Goal: Transaction & Acquisition: Obtain resource

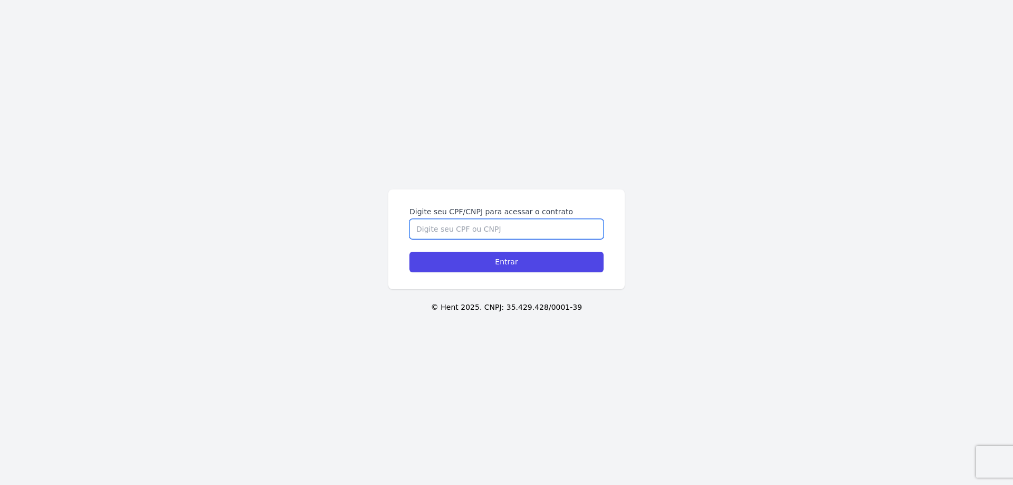
click at [461, 224] on input "Digite seu CPF/CNPJ para acessar o contrato" at bounding box center [506, 229] width 194 height 20
paste input "12705948775"
type input "12705948775"
click at [506, 257] on input "Entrar" at bounding box center [506, 262] width 194 height 21
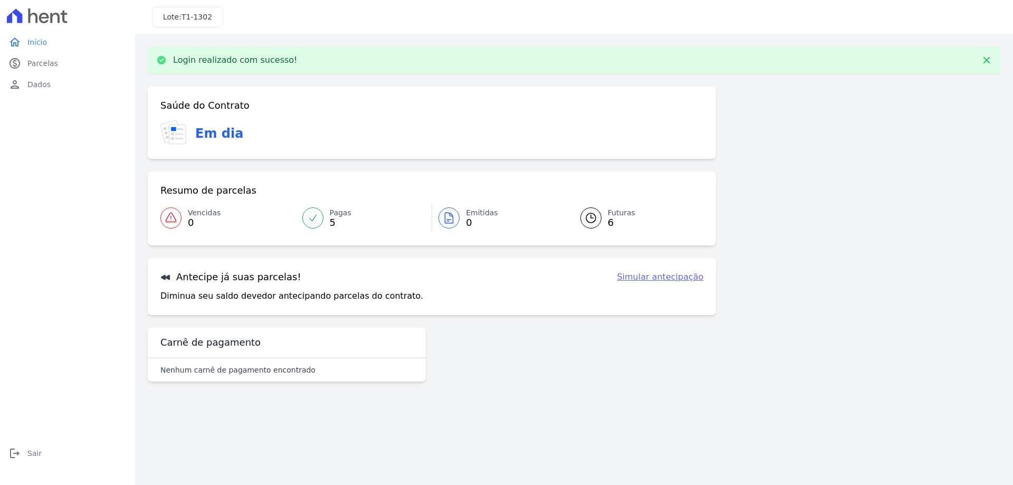
click at [591, 216] on icon at bounding box center [591, 218] width 13 height 13
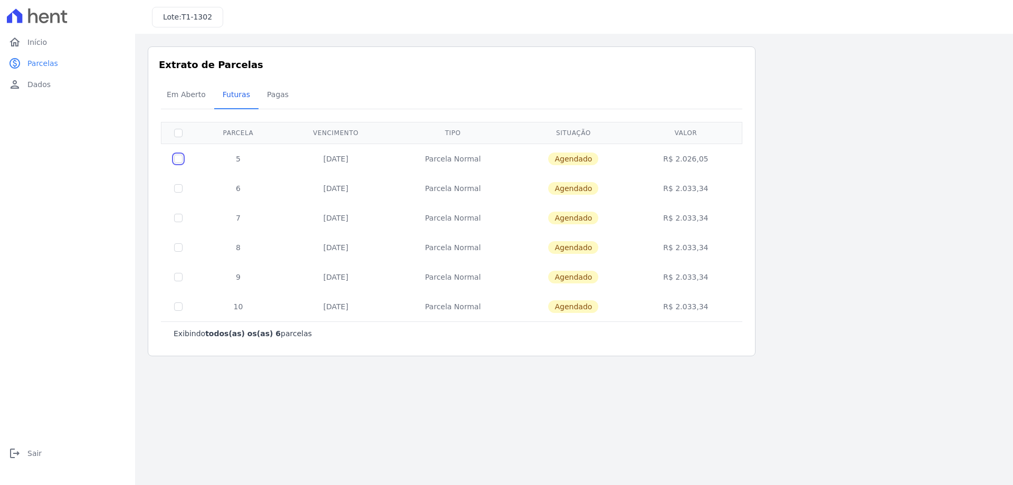
click at [178, 157] on input "checkbox" at bounding box center [178, 159] width 8 height 8
checkbox input "true"
click at [698, 160] on td "R$ 2.026,05" at bounding box center [685, 158] width 109 height 30
click at [571, 159] on span "Agendado" at bounding box center [573, 158] width 50 height 13
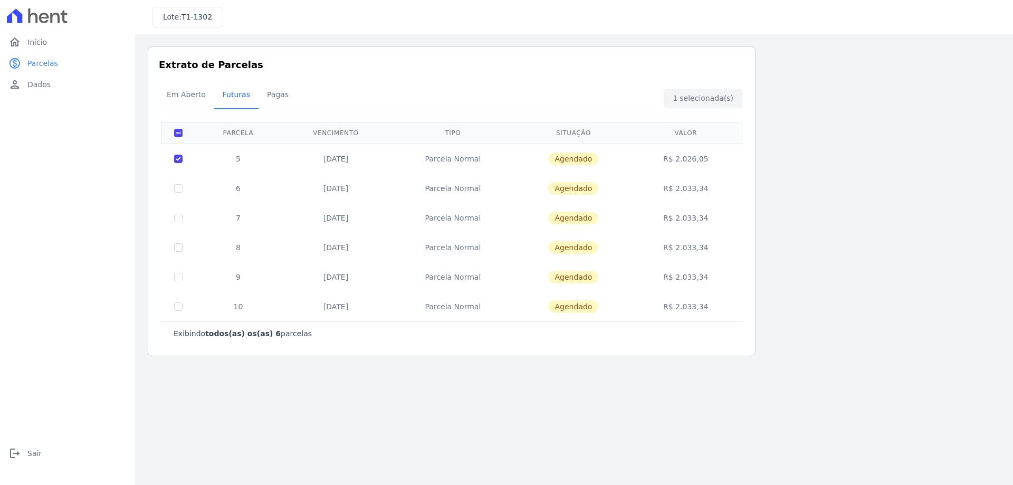
drag, startPoint x: 571, startPoint y: 159, endPoint x: 523, endPoint y: 159, distance: 47.5
click at [570, 159] on span "Agendado" at bounding box center [573, 158] width 50 height 13
drag, startPoint x: 459, startPoint y: 159, endPoint x: 427, endPoint y: 160, distance: 32.2
click at [458, 159] on td "Parcela Normal" at bounding box center [452, 158] width 125 height 30
click at [314, 152] on td "25/09/2025" at bounding box center [335, 158] width 109 height 30
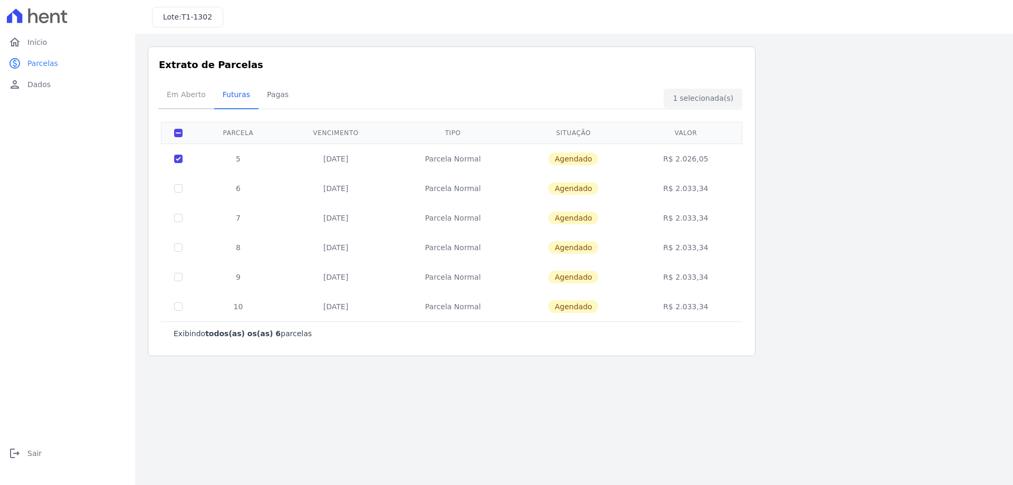
click at [200, 92] on span "Em Aberto" at bounding box center [186, 94] width 52 height 21
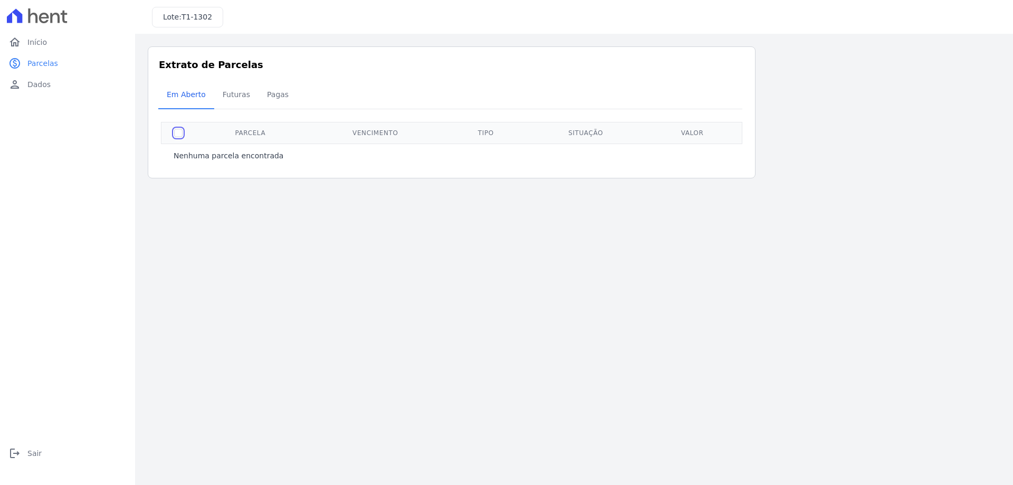
click at [175, 132] on input "checkbox" at bounding box center [178, 133] width 8 height 8
checkbox input "true"
click at [586, 129] on th "Situação" at bounding box center [585, 133] width 119 height 22
drag, startPoint x: 697, startPoint y: 135, endPoint x: 603, endPoint y: 131, distance: 94.0
click at [694, 135] on th "Valor" at bounding box center [692, 133] width 94 height 22
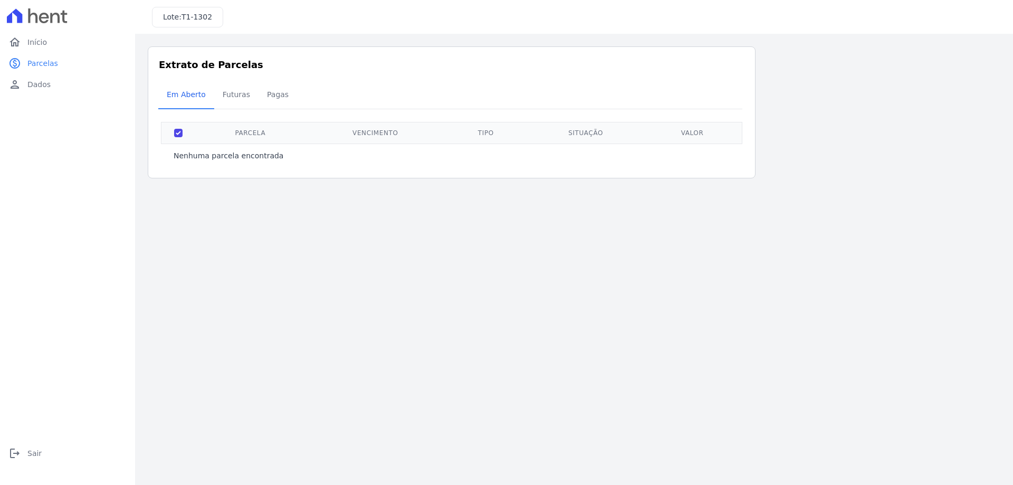
click at [243, 134] on th "Parcela" at bounding box center [250, 133] width 110 height 22
click at [238, 152] on p "Nenhuma parcela encontrada" at bounding box center [229, 155] width 110 height 11
click at [34, 44] on span "Início" at bounding box center [37, 42] width 20 height 11
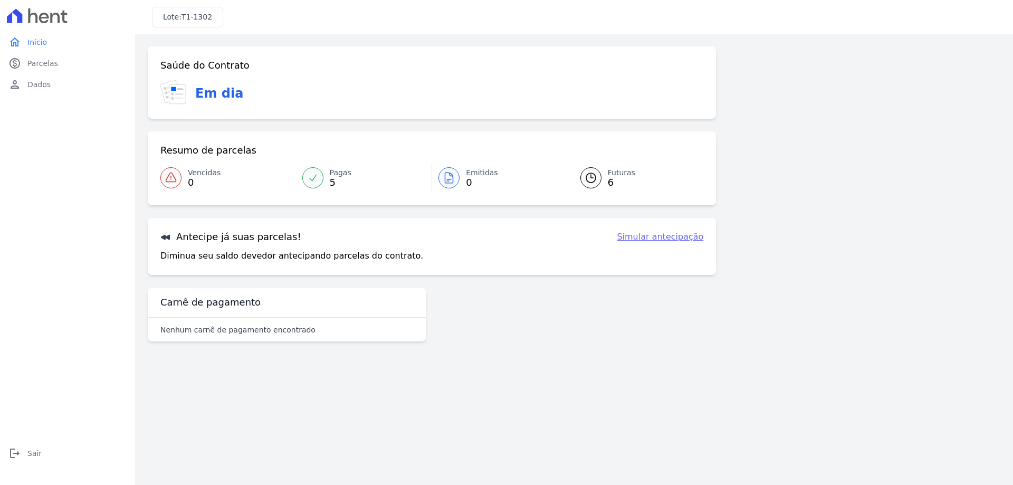
click at [216, 86] on h3 "Em dia" at bounding box center [219, 93] width 48 height 19
click at [292, 256] on p "Diminua seu saldo devedor antecipando parcelas do contrato." at bounding box center [291, 256] width 263 height 13
click at [639, 237] on link "Simular antecipação" at bounding box center [660, 237] width 87 height 13
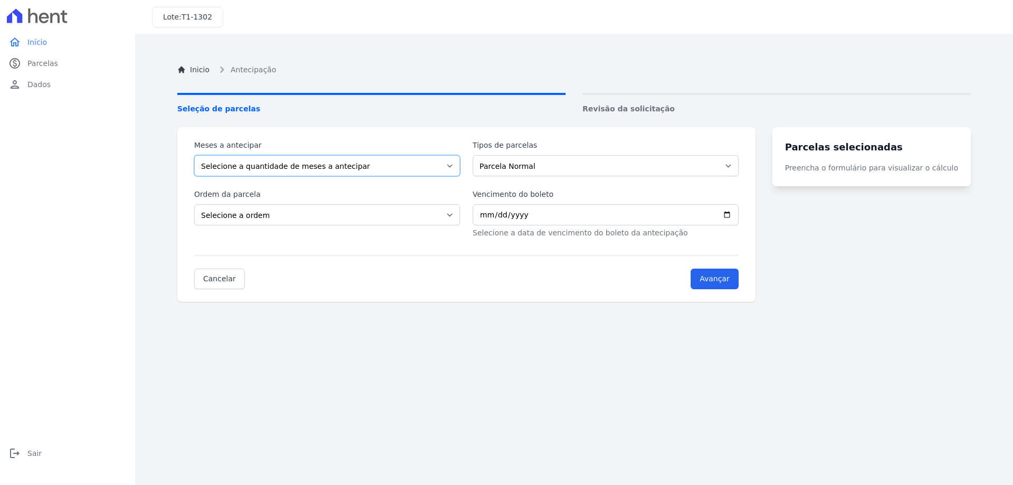
click at [276, 162] on select "Selecione a quantidade de meses a antecipar 1 2 3 4 5" at bounding box center [327, 165] width 266 height 21
click at [35, 48] on link "home Início" at bounding box center [67, 42] width 127 height 21
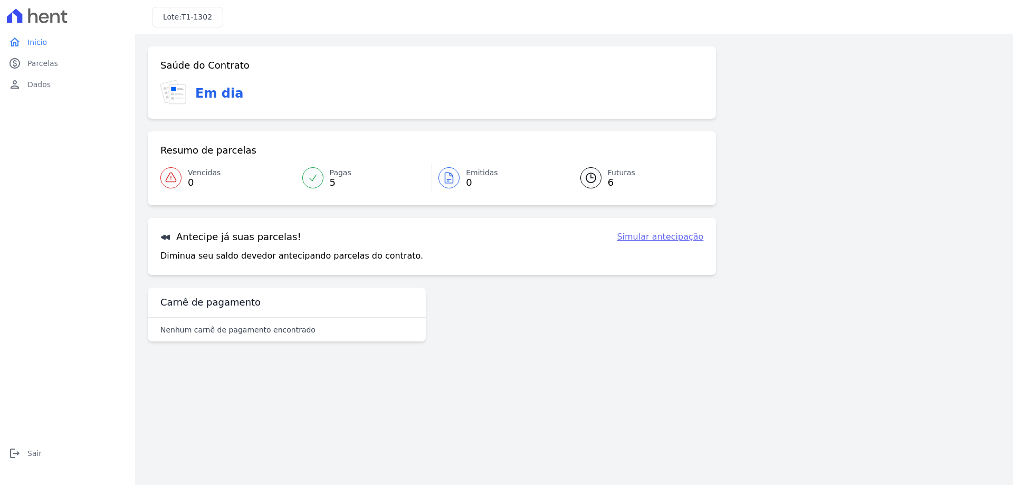
click at [596, 176] on icon at bounding box center [591, 177] width 13 height 13
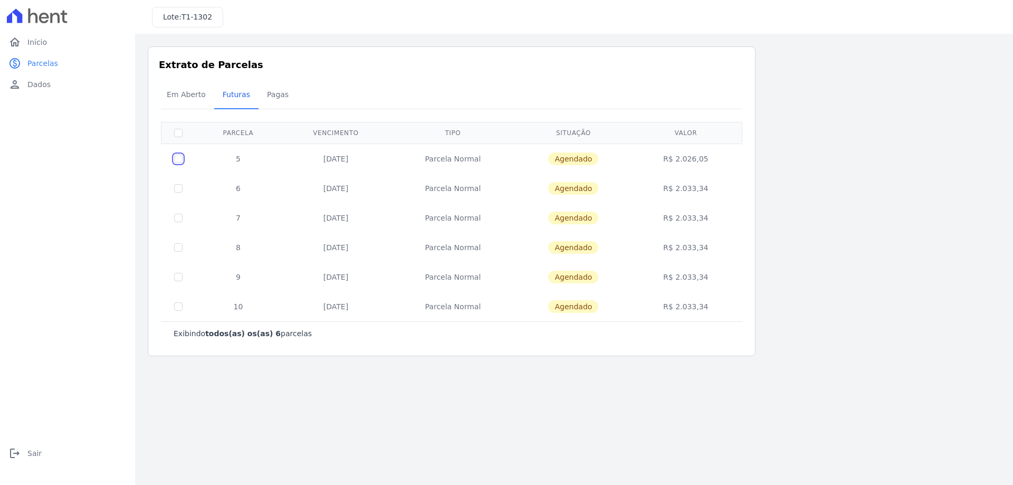
click at [177, 157] on input "checkbox" at bounding box center [178, 159] width 8 height 8
checkbox input "true"
click at [691, 161] on td "R$ 2.026,05" at bounding box center [685, 158] width 109 height 30
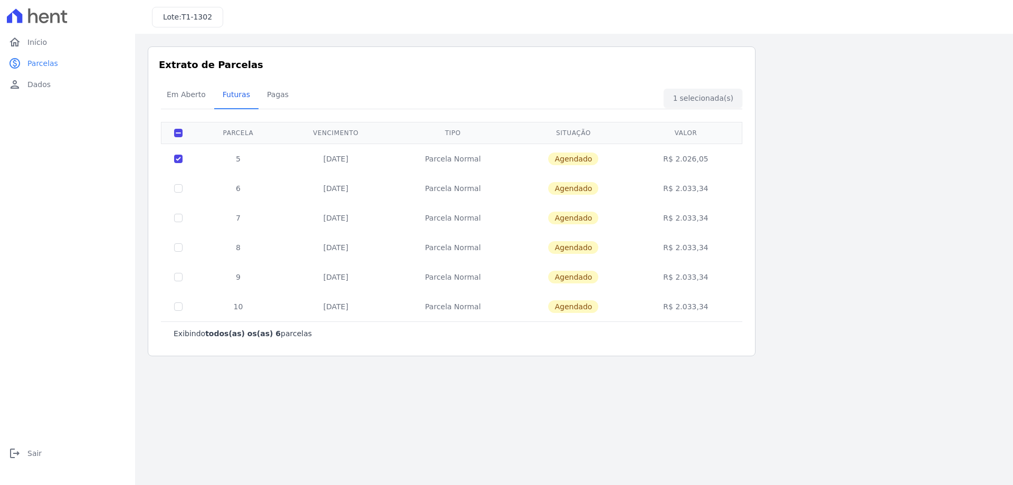
click at [566, 152] on span "Agendado" at bounding box center [573, 158] width 50 height 13
drag, startPoint x: 456, startPoint y: 157, endPoint x: 406, endPoint y: 157, distance: 49.6
click at [454, 157] on td "Parcela Normal" at bounding box center [452, 158] width 125 height 30
drag, startPoint x: 327, startPoint y: 157, endPoint x: 291, endPoint y: 157, distance: 36.4
click at [325, 157] on td "25/09/2025" at bounding box center [335, 158] width 109 height 30
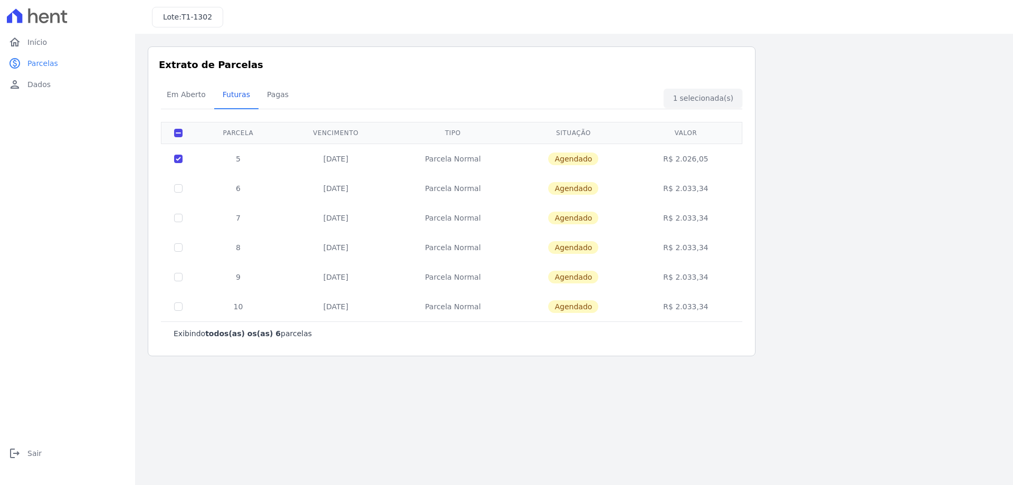
click at [236, 159] on td "5" at bounding box center [238, 158] width 86 height 30
click at [174, 93] on span "Em Aberto" at bounding box center [186, 94] width 52 height 21
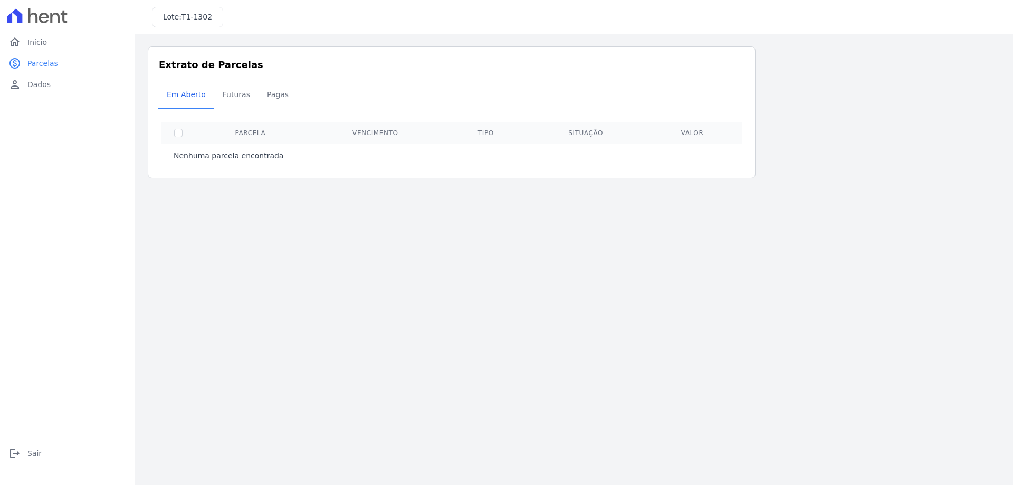
click at [265, 133] on th "Parcela" at bounding box center [250, 133] width 110 height 22
click at [175, 133] on input "checkbox" at bounding box center [178, 133] width 8 height 8
checkbox input "true"
drag, startPoint x: 244, startPoint y: 133, endPoint x: 256, endPoint y: 132, distance: 12.2
click at [246, 133] on th "Parcela" at bounding box center [250, 133] width 110 height 22
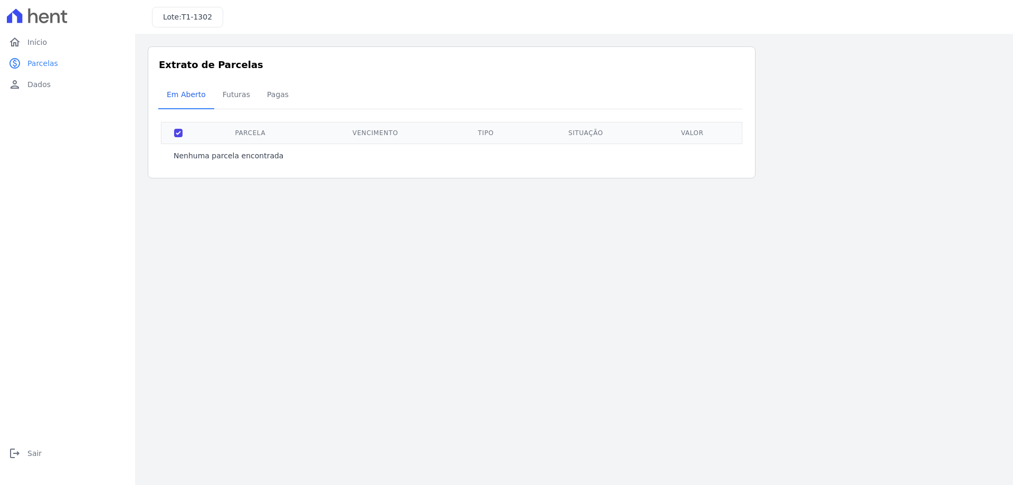
drag, startPoint x: 352, startPoint y: 130, endPoint x: 381, endPoint y: 129, distance: 29.0
click at [362, 130] on th "Vencimento" at bounding box center [375, 133] width 140 height 22
drag, startPoint x: 481, startPoint y: 130, endPoint x: 504, endPoint y: 130, distance: 22.7
click at [485, 130] on th "Tipo" at bounding box center [485, 133] width 81 height 22
drag, startPoint x: 579, startPoint y: 131, endPoint x: 590, endPoint y: 133, distance: 11.2
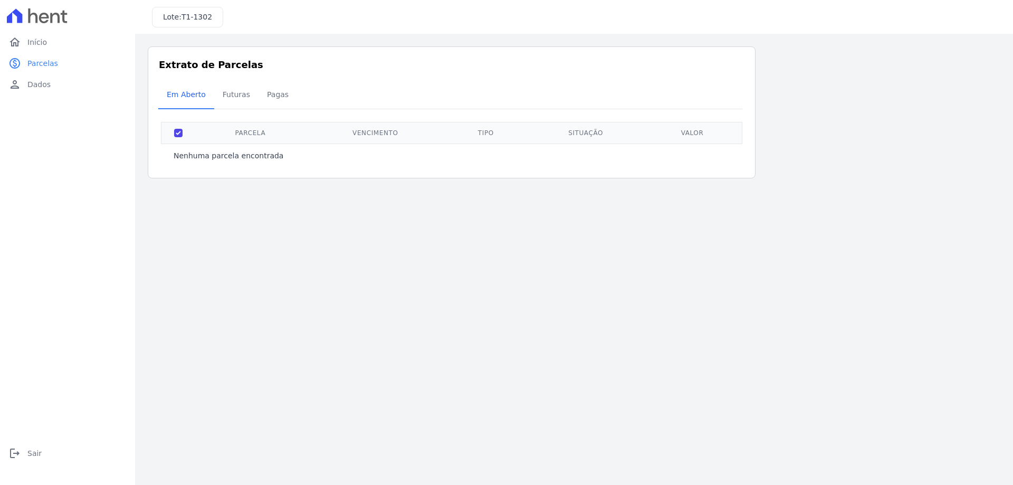
click at [587, 133] on th "Situação" at bounding box center [585, 133] width 119 height 22
drag, startPoint x: 697, startPoint y: 139, endPoint x: 650, endPoint y: 92, distance: 66.8
click at [698, 138] on th "Valor" at bounding box center [692, 133] width 94 height 22
